Goal: Task Accomplishment & Management: Manage account settings

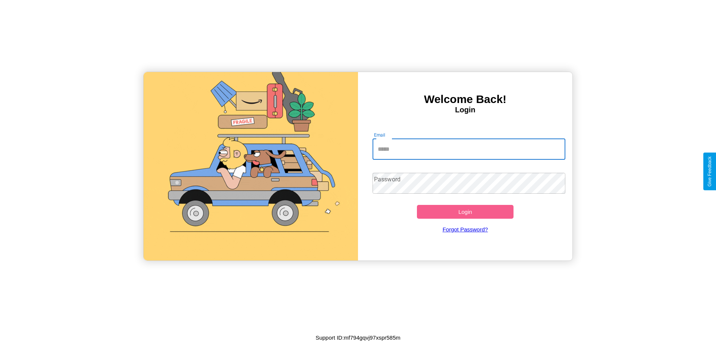
click at [469, 149] on input "Email" at bounding box center [468, 149] width 193 height 21
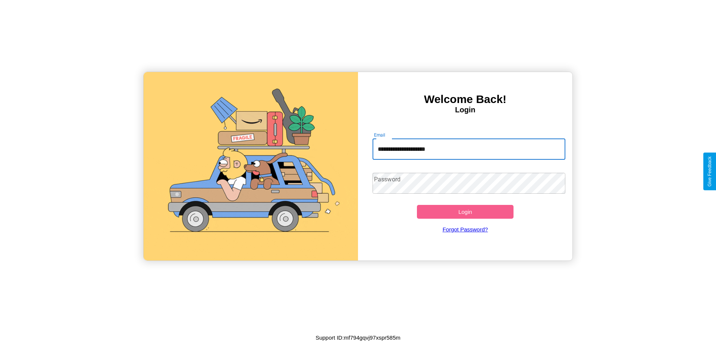
type input "**********"
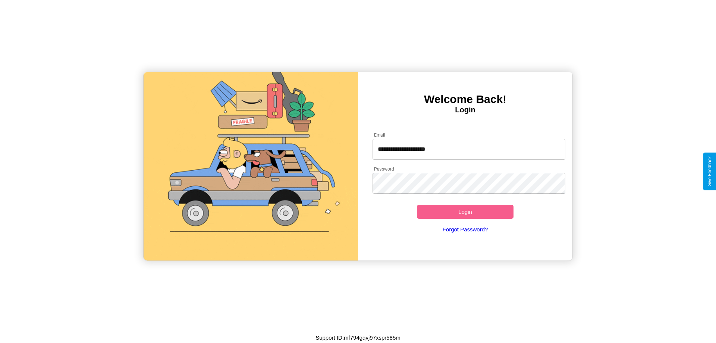
click at [465, 211] on button "Login" at bounding box center [465, 212] width 97 height 14
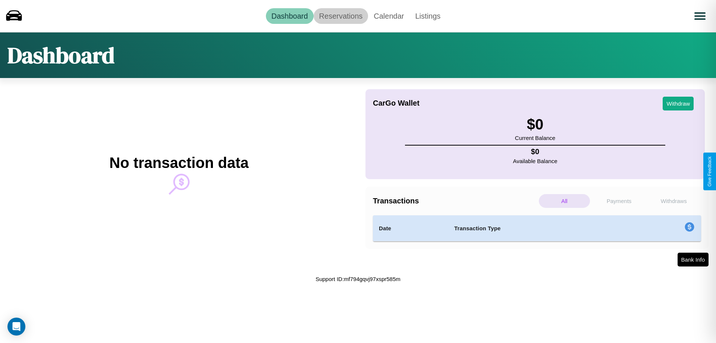
click at [340, 16] on link "Reservations" at bounding box center [341, 16] width 55 height 16
